Goal: Book appointment/travel/reservation

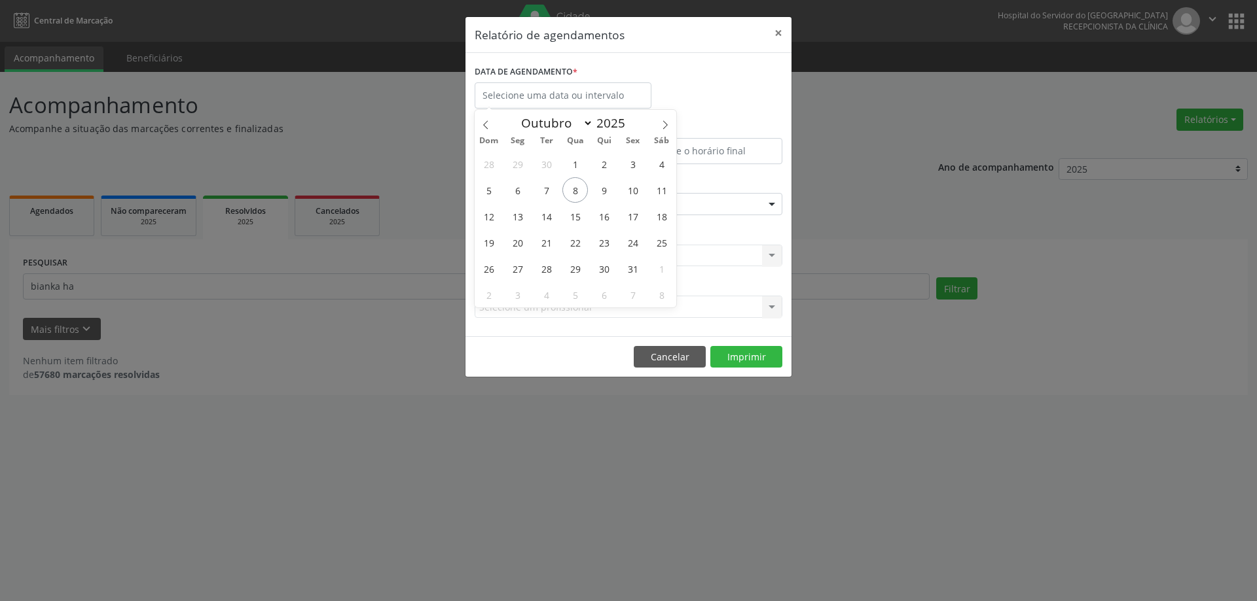
select select "9"
click at [629, 191] on span "10" at bounding box center [633, 190] width 26 height 26
type input "[DATE]"
click at [629, 191] on span "10" at bounding box center [633, 190] width 26 height 26
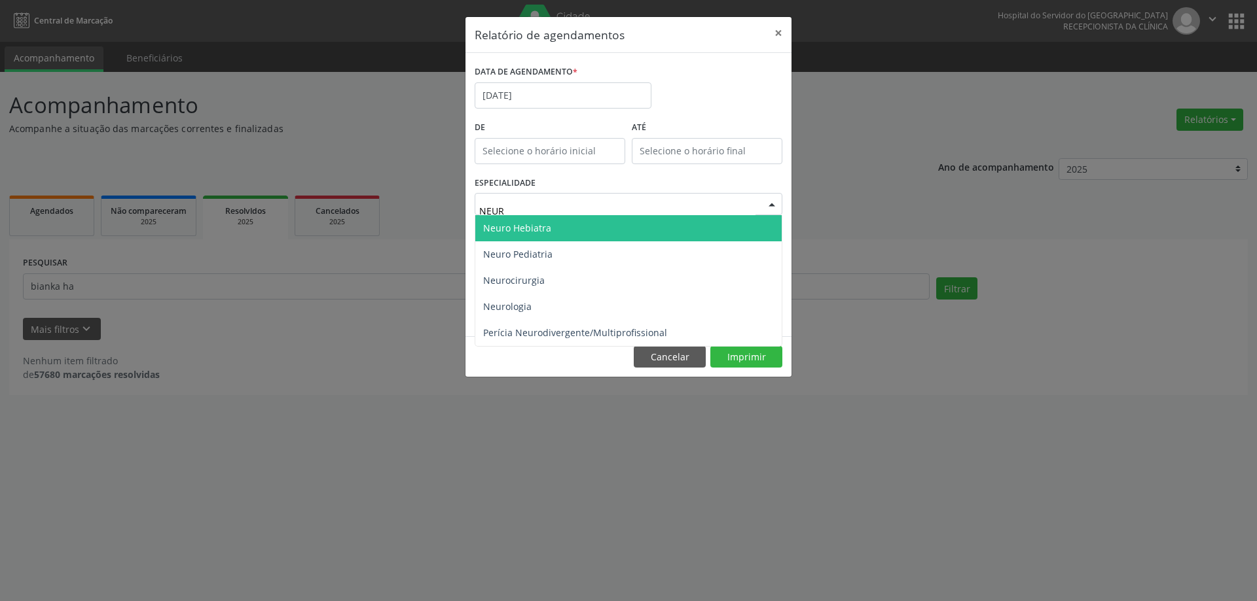
type input "NEURO"
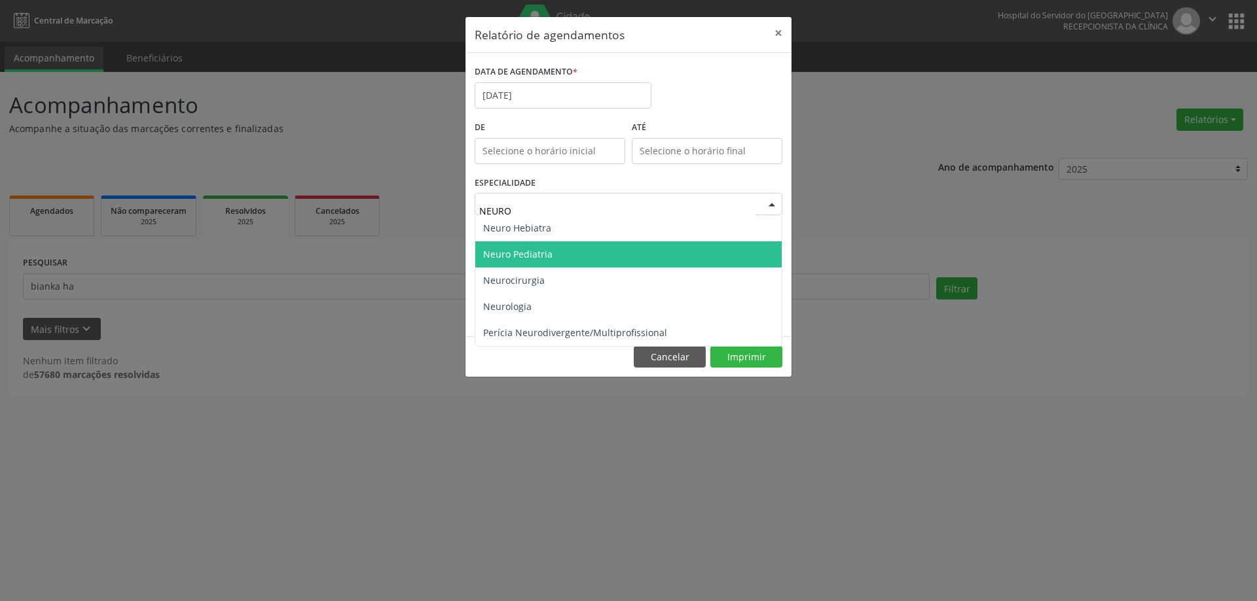
click at [538, 248] on span "Neuro Pediatria" at bounding box center [517, 254] width 69 height 12
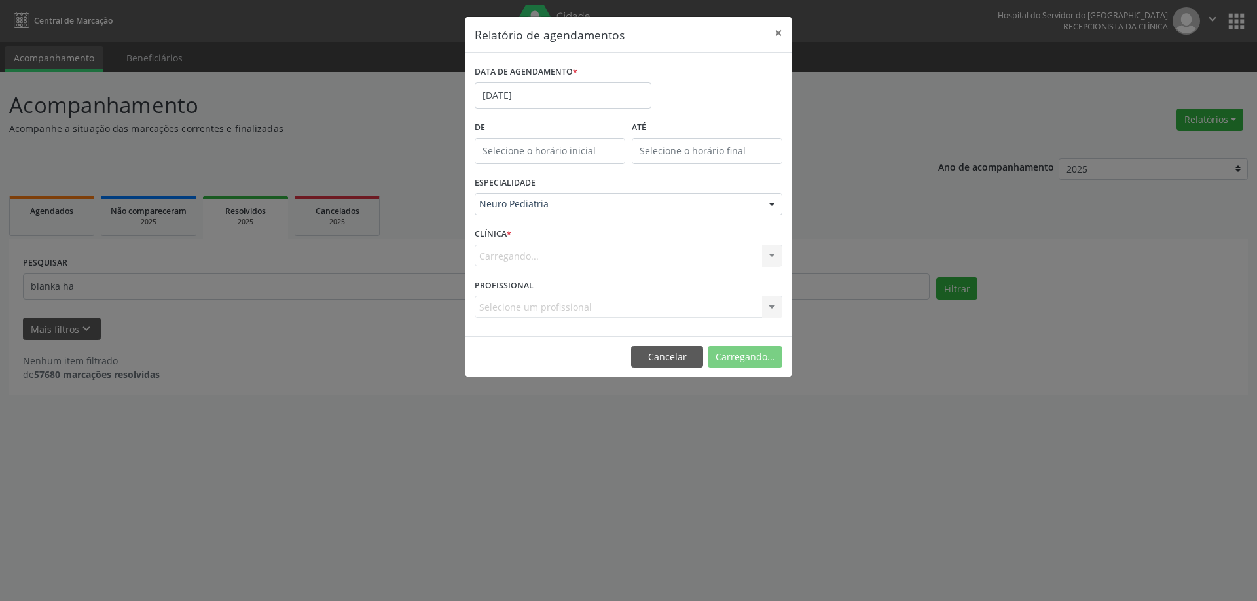
click at [589, 262] on div "Carregando... Hse Nenhum resultado encontrado para: " " Não há nenhuma opção pa…" at bounding box center [628, 256] width 308 height 22
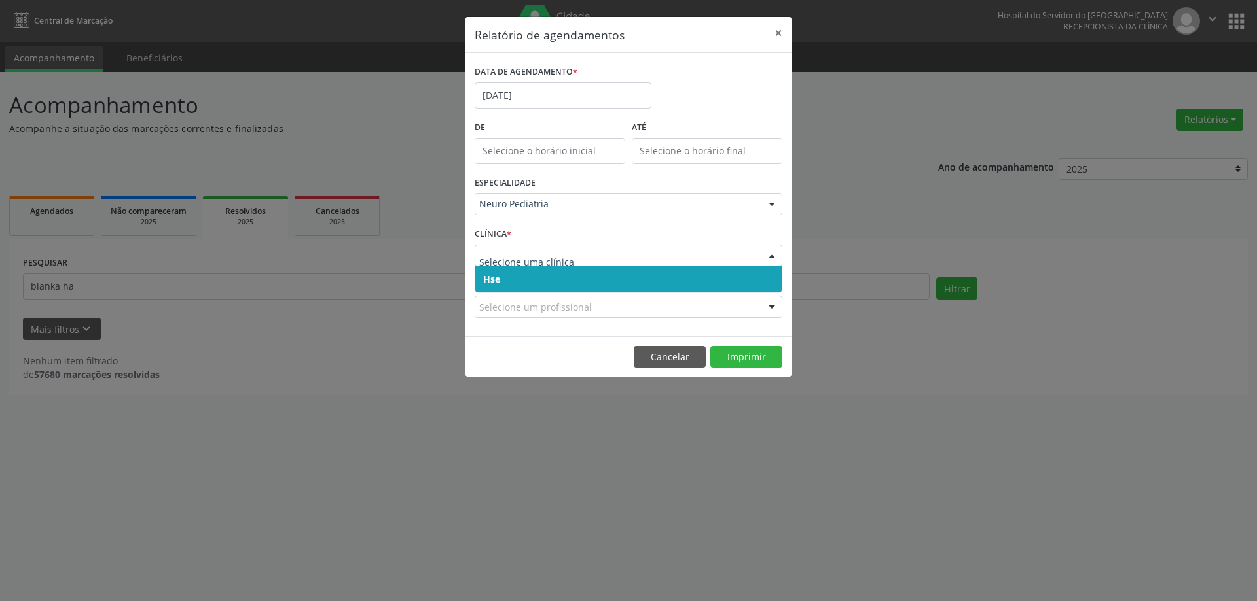
click at [551, 275] on span "Hse" at bounding box center [628, 279] width 306 height 26
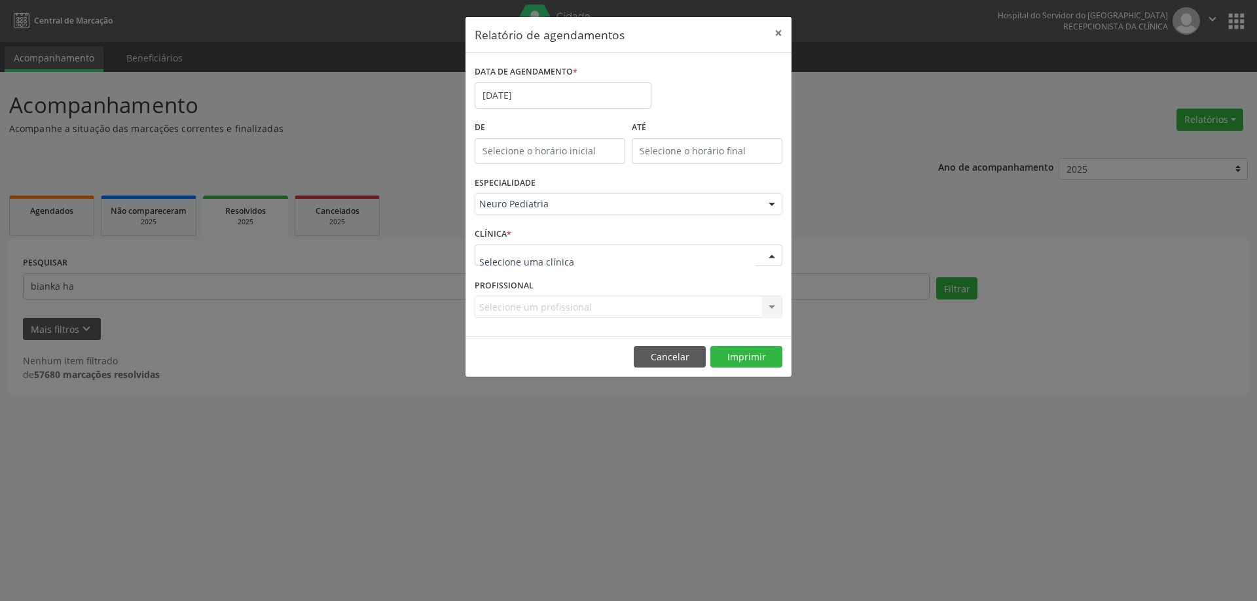
click at [562, 266] on div "Hse Nenhum resultado encontrado para: " " Não há nenhuma opção para ser exibida." at bounding box center [628, 256] width 308 height 22
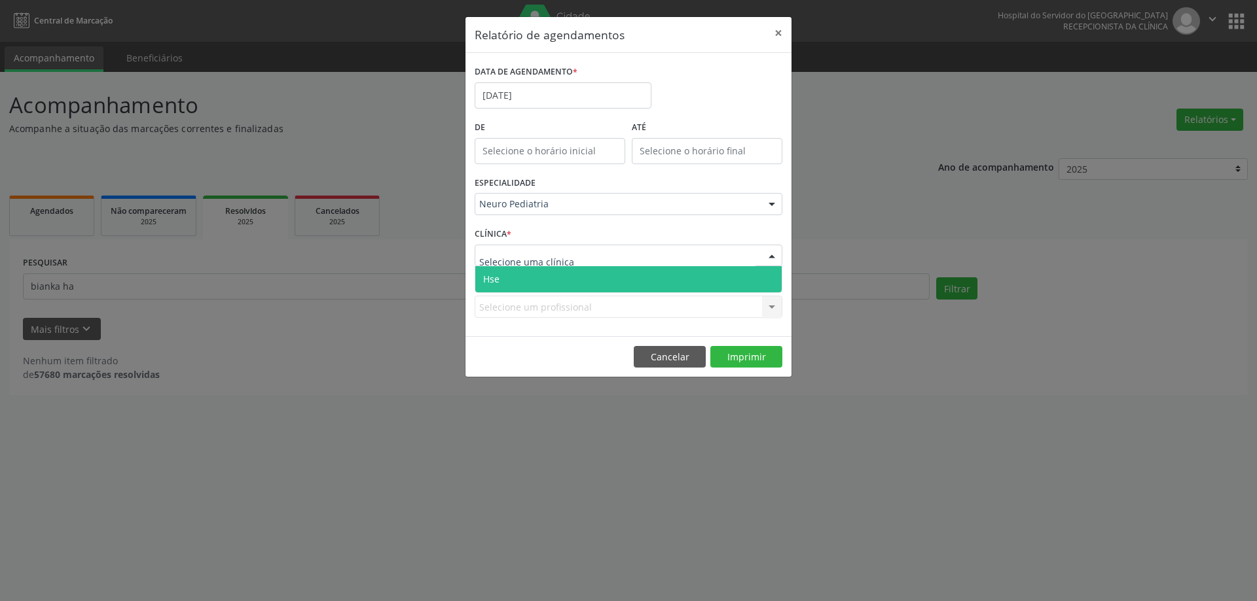
click at [555, 279] on span "Hse" at bounding box center [628, 279] width 306 height 26
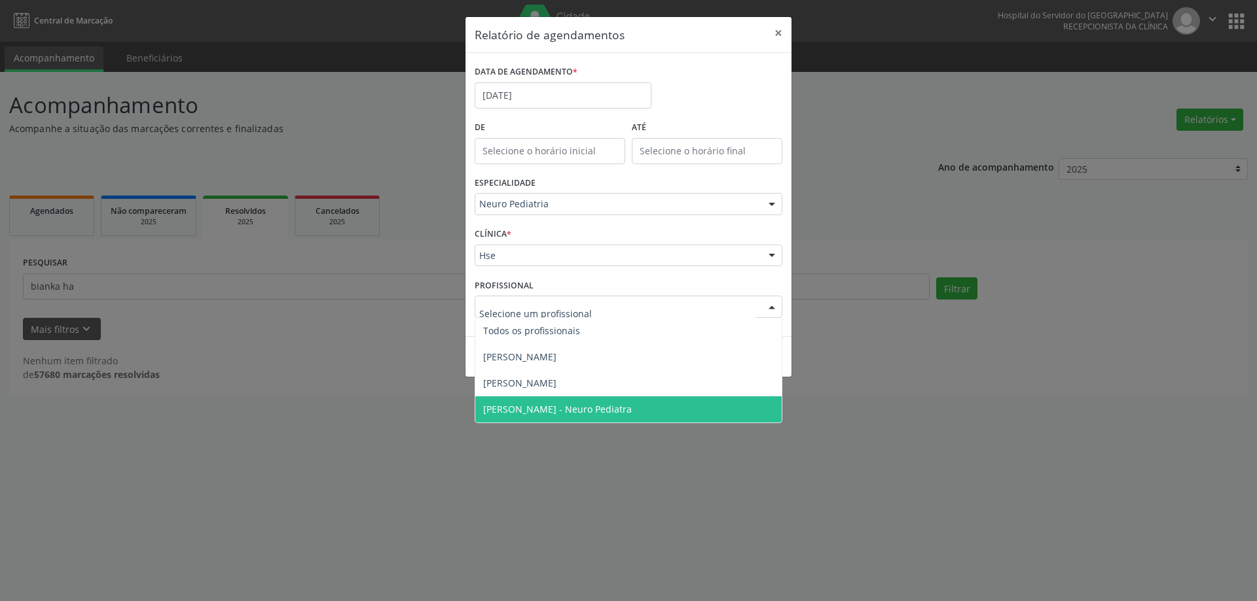
click at [557, 414] on span "[PERSON_NAME] - Neuro Pediatra" at bounding box center [557, 409] width 149 height 12
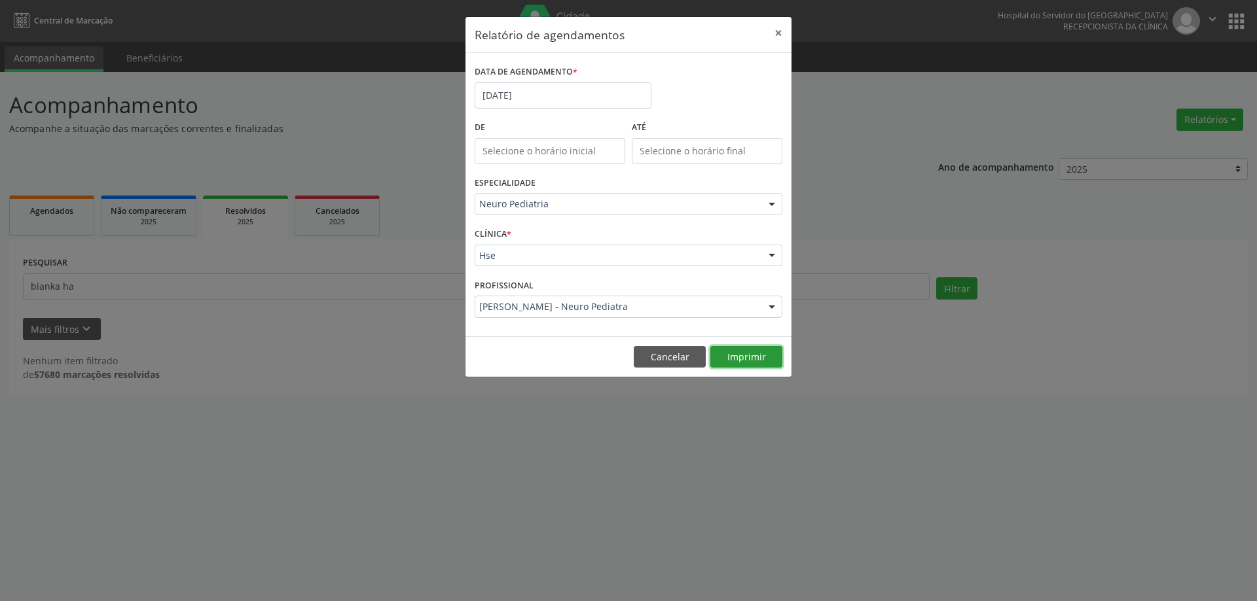
click at [757, 353] on button "Imprimir" at bounding box center [746, 357] width 72 height 22
